Goal: Transaction & Acquisition: Obtain resource

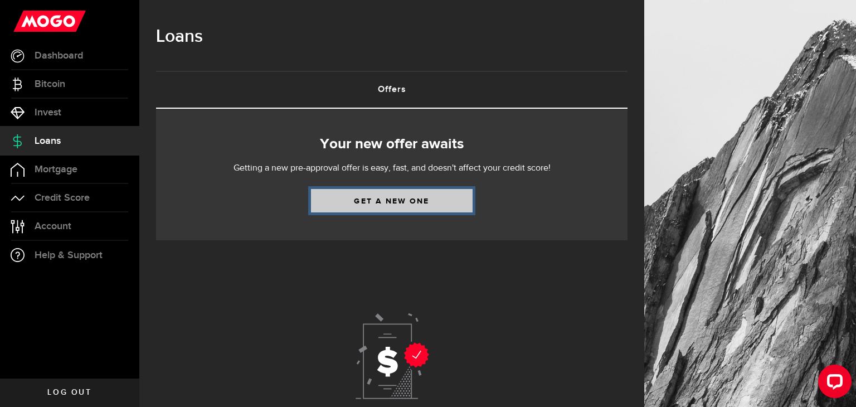
click at [329, 211] on link "Get a new one" at bounding box center [392, 200] width 162 height 23
select select "Disability"
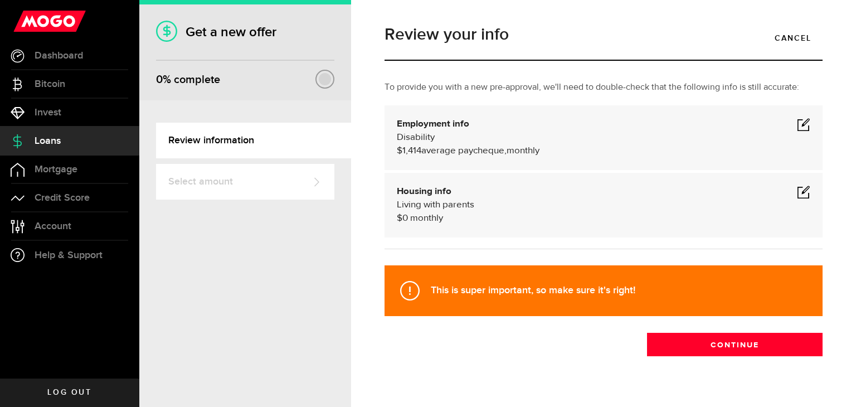
click at [802, 129] on span at bounding box center [803, 124] width 13 height 13
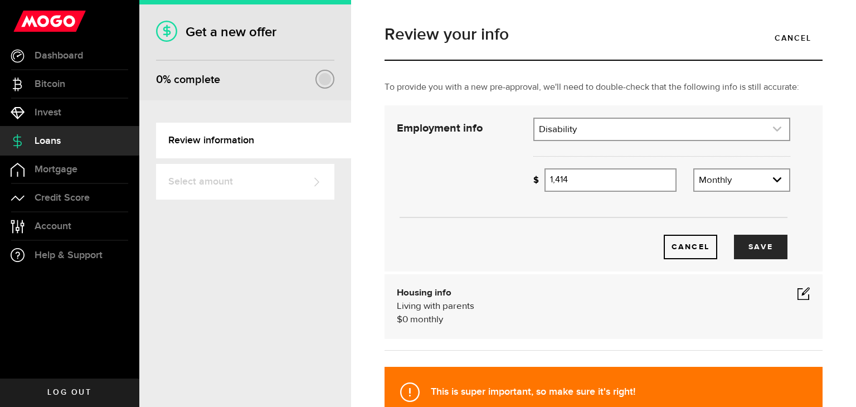
click at [652, 139] on link "expand select" at bounding box center [662, 129] width 255 height 21
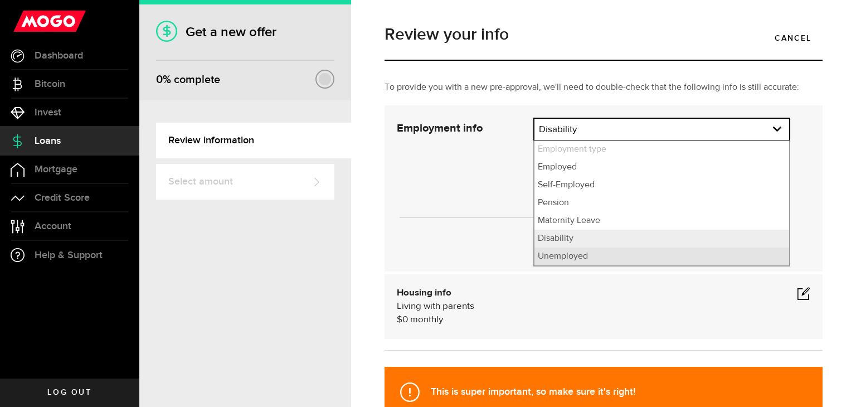
click at [583, 262] on li "Unemployed" at bounding box center [662, 256] width 255 height 18
select select "Unemployed"
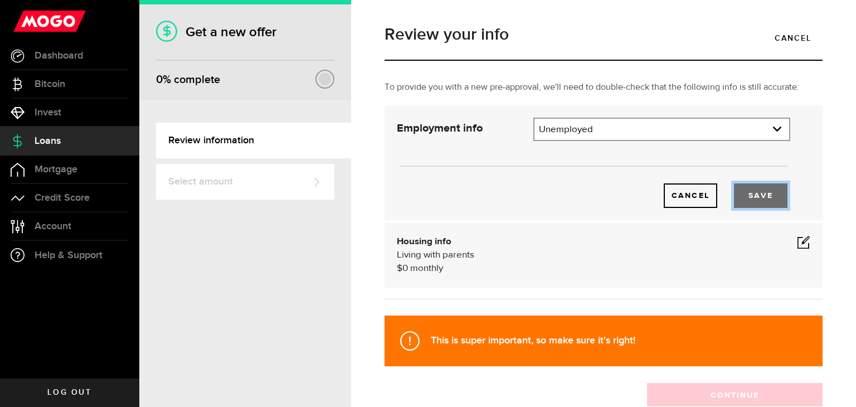
click at [744, 192] on button "Save" at bounding box center [761, 195] width 54 height 25
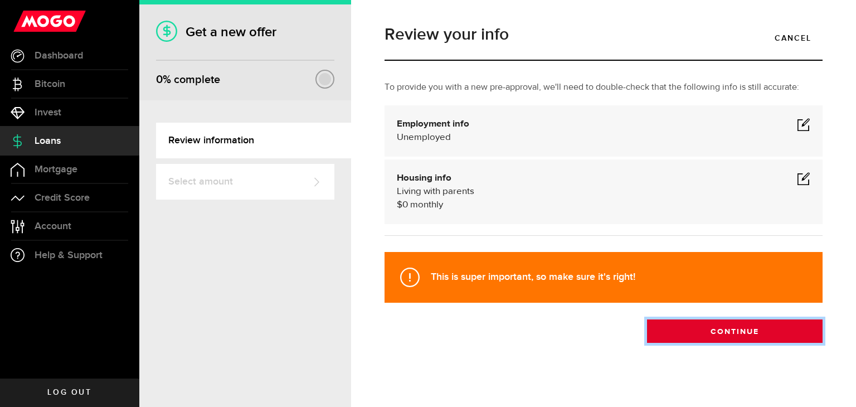
click at [722, 328] on button "Continue" at bounding box center [735, 330] width 176 height 23
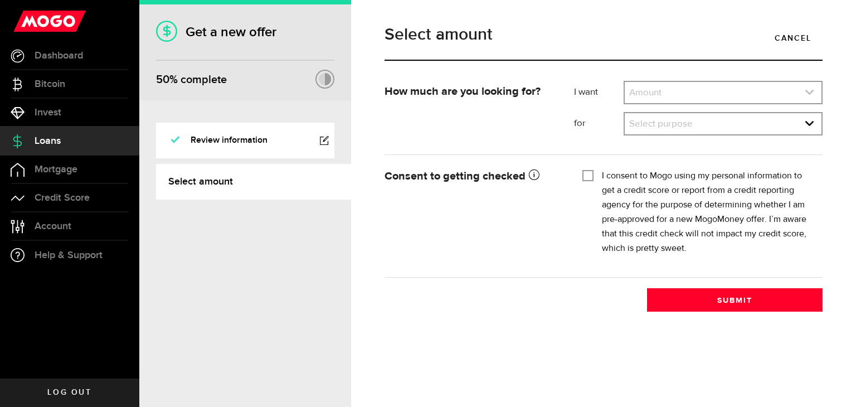
click at [673, 94] on link "expand select" at bounding box center [723, 92] width 197 height 21
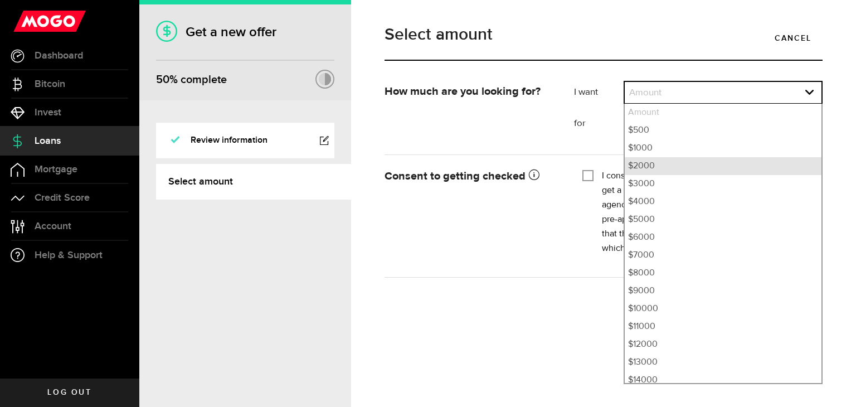
click at [671, 161] on li "$2000" at bounding box center [723, 166] width 197 height 18
select select "2000"
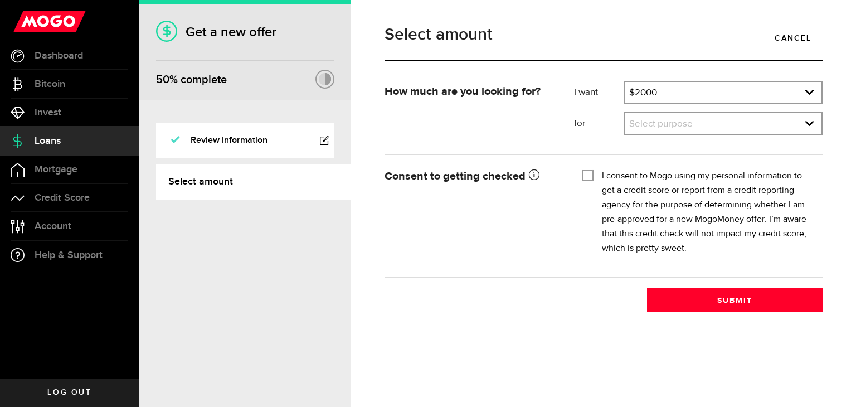
click at [652, 112] on div "Select purpose Select purpose Credit Card Refinancing/Pay Off Credit Cards Debt…" at bounding box center [723, 123] width 199 height 23
click at [649, 119] on link "expand select" at bounding box center [723, 123] width 197 height 21
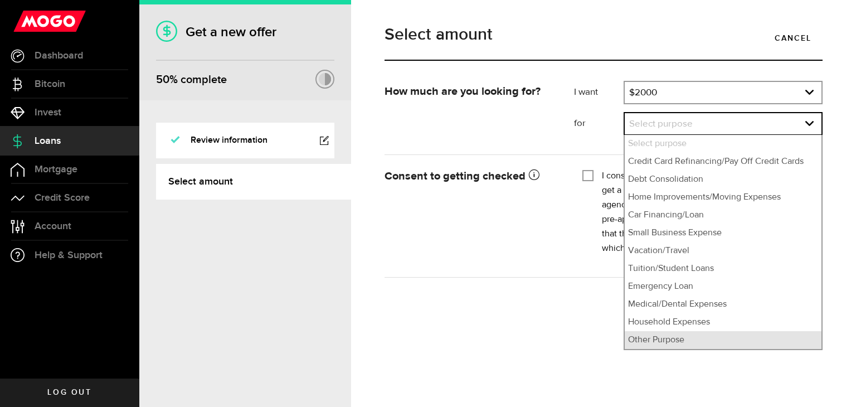
click at [648, 341] on li "Other Purpose" at bounding box center [723, 340] width 197 height 18
select select "Other Purpose"
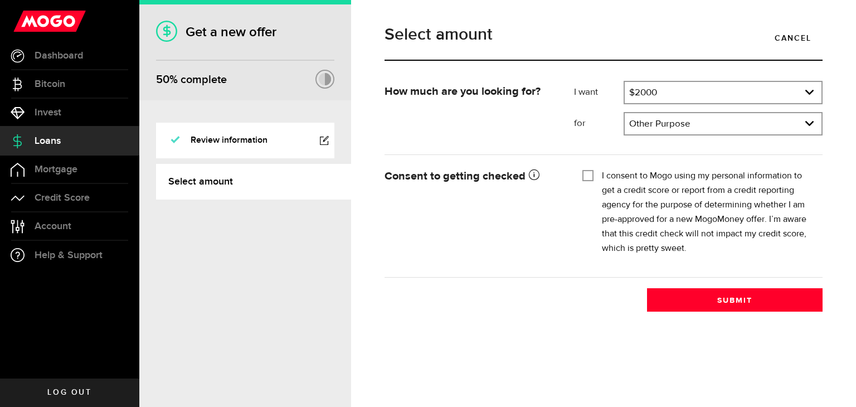
click at [585, 171] on input "I consent to Mogo using my personal information to get a credit score or report…" at bounding box center [587, 174] width 11 height 11
checkbox input "true"
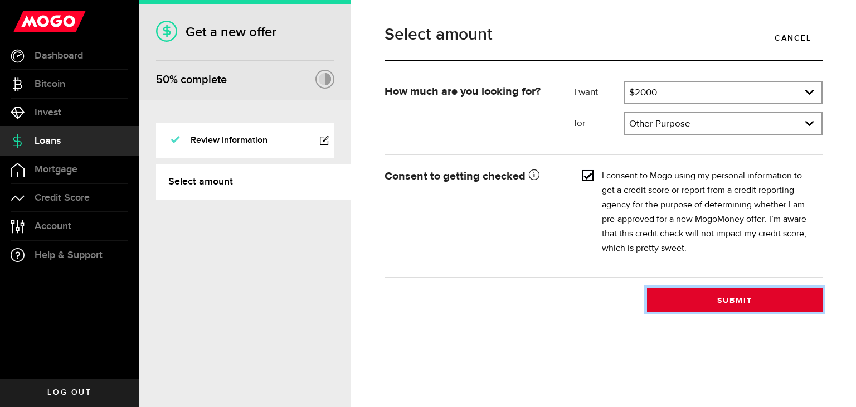
click at [680, 304] on button "Submit" at bounding box center [735, 299] width 176 height 23
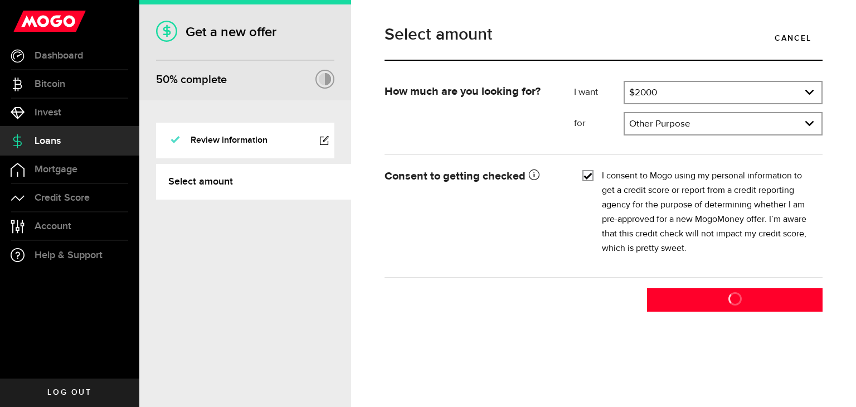
click at [532, 338] on div "Select amount Cancel How much are you looking for? I want Amount How much credi…" at bounding box center [603, 203] width 505 height 407
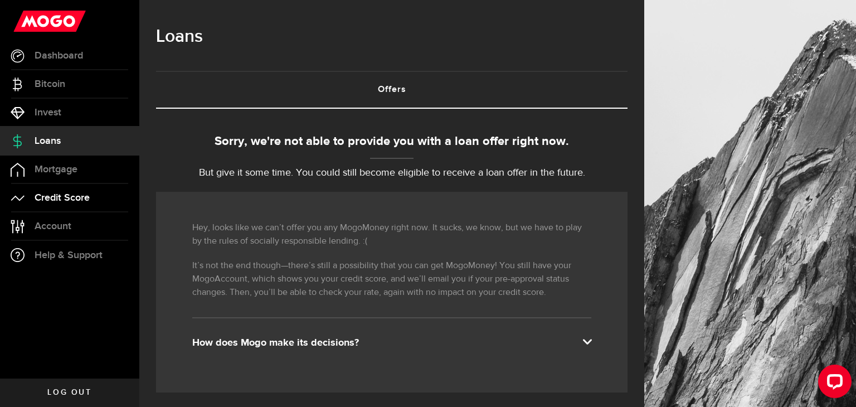
click at [85, 190] on link "Credit Score" at bounding box center [69, 198] width 139 height 28
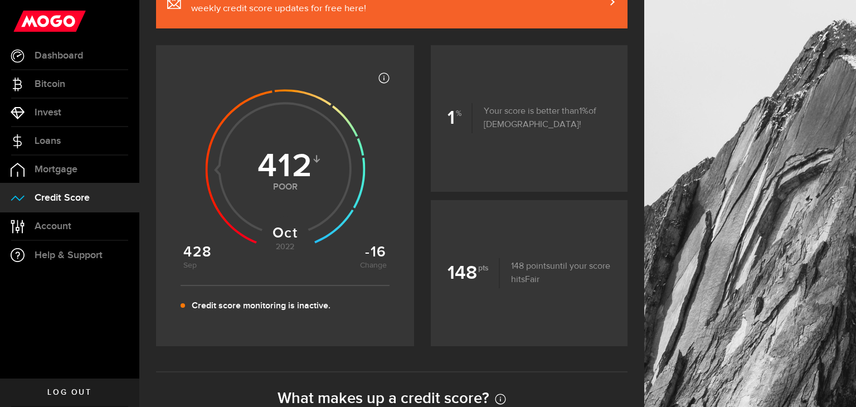
scroll to position [134, 0]
click at [283, 172] on use at bounding box center [285, 169] width 160 height 160
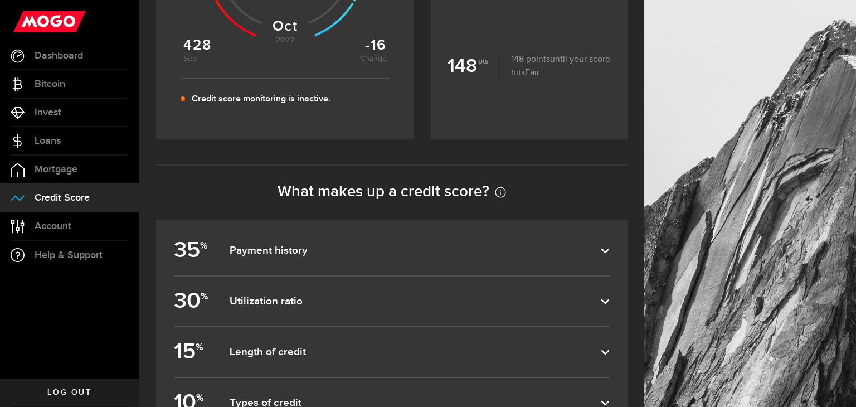
scroll to position [357, 0]
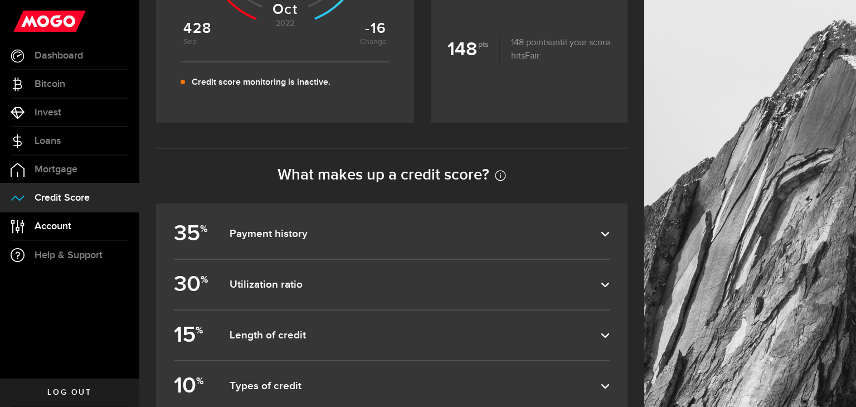
click at [89, 226] on link "Account Compte" at bounding box center [69, 226] width 139 height 28
